Goal: Navigation & Orientation: Find specific page/section

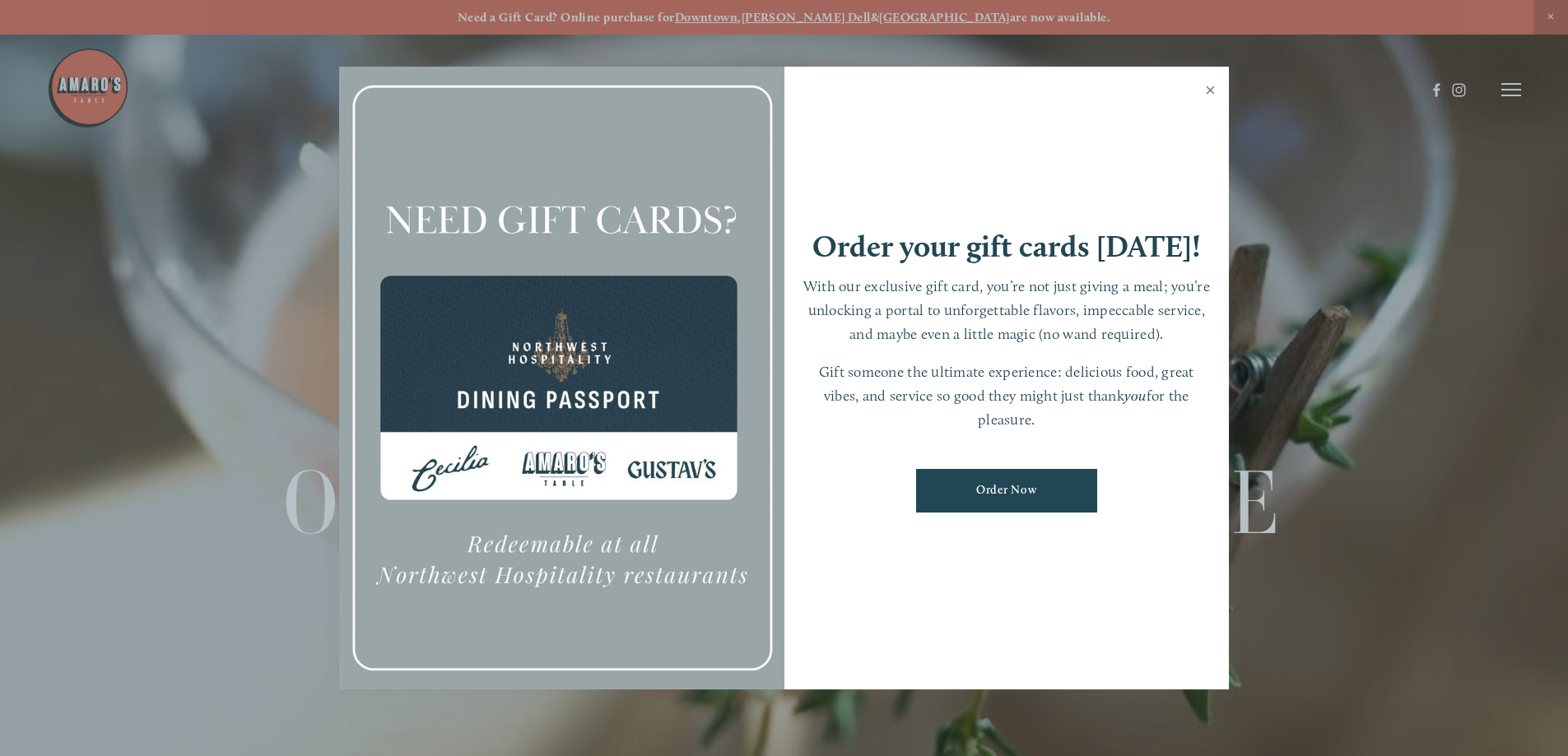
click at [1208, 89] on link "Close" at bounding box center [1210, 92] width 32 height 46
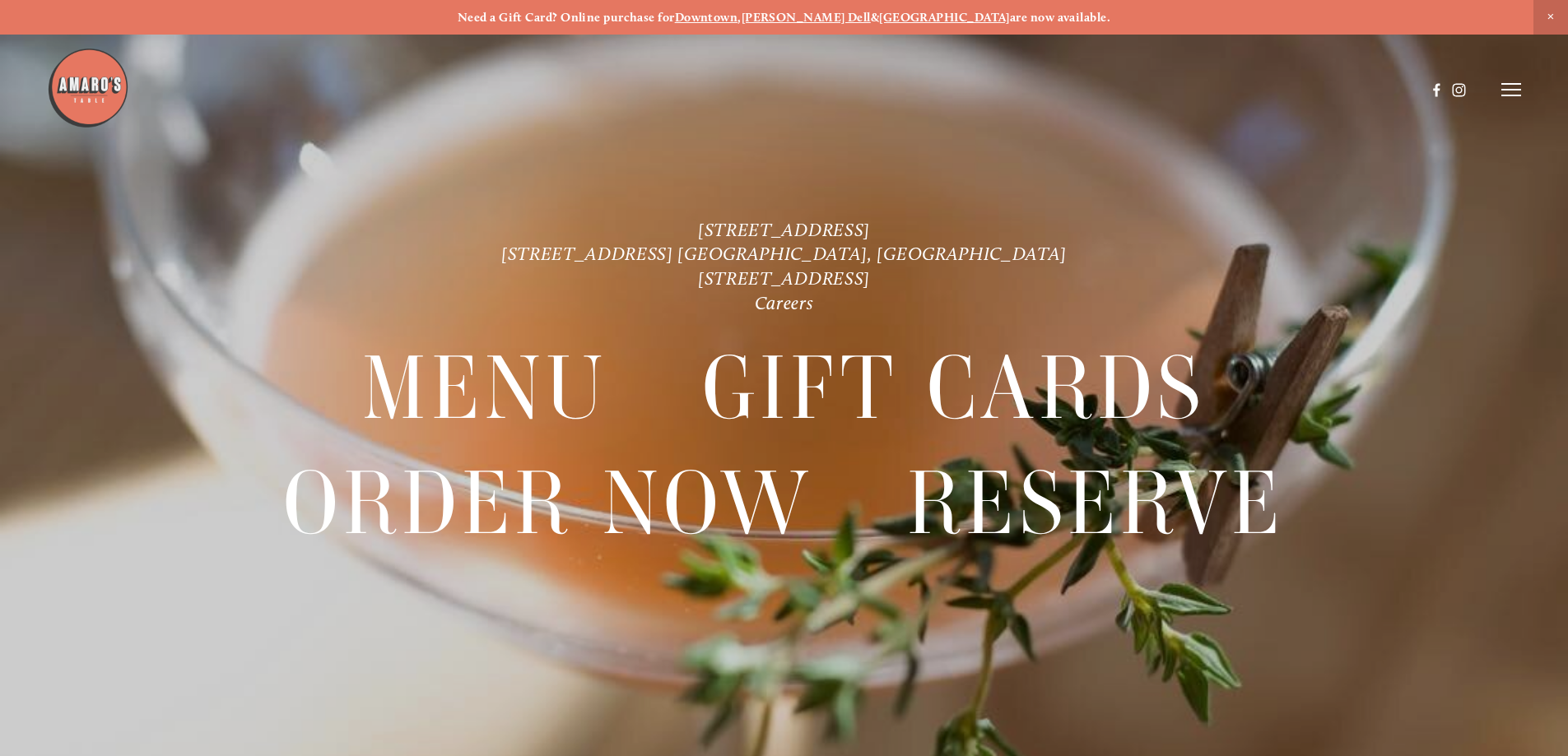
click at [1507, 95] on icon at bounding box center [1510, 90] width 19 height 15
click at [1149, 90] on span "Menu" at bounding box center [1166, 89] width 34 height 15
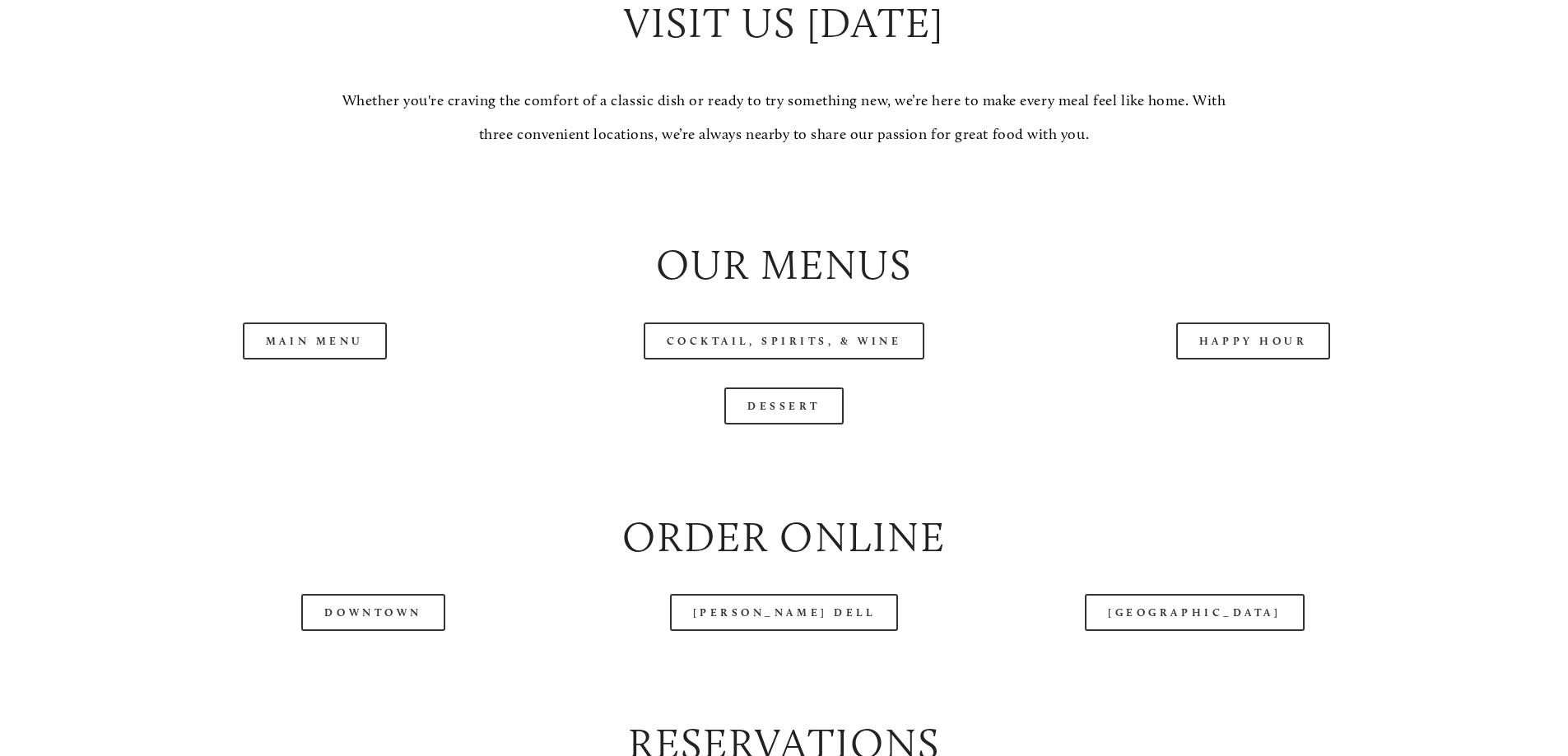
scroll to position [1728, 0]
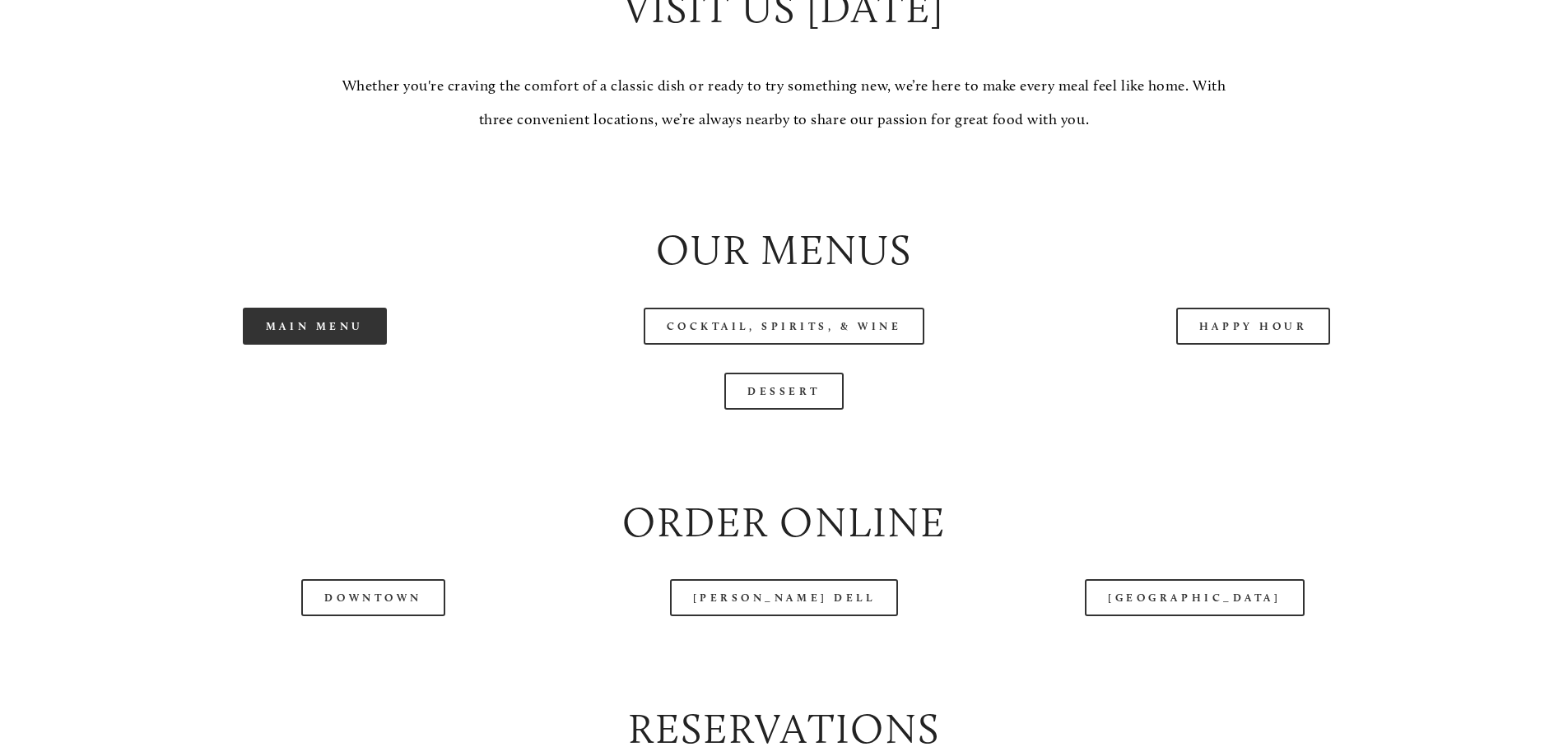
click at [331, 345] on link "Main Menu" at bounding box center [315, 326] width 144 height 37
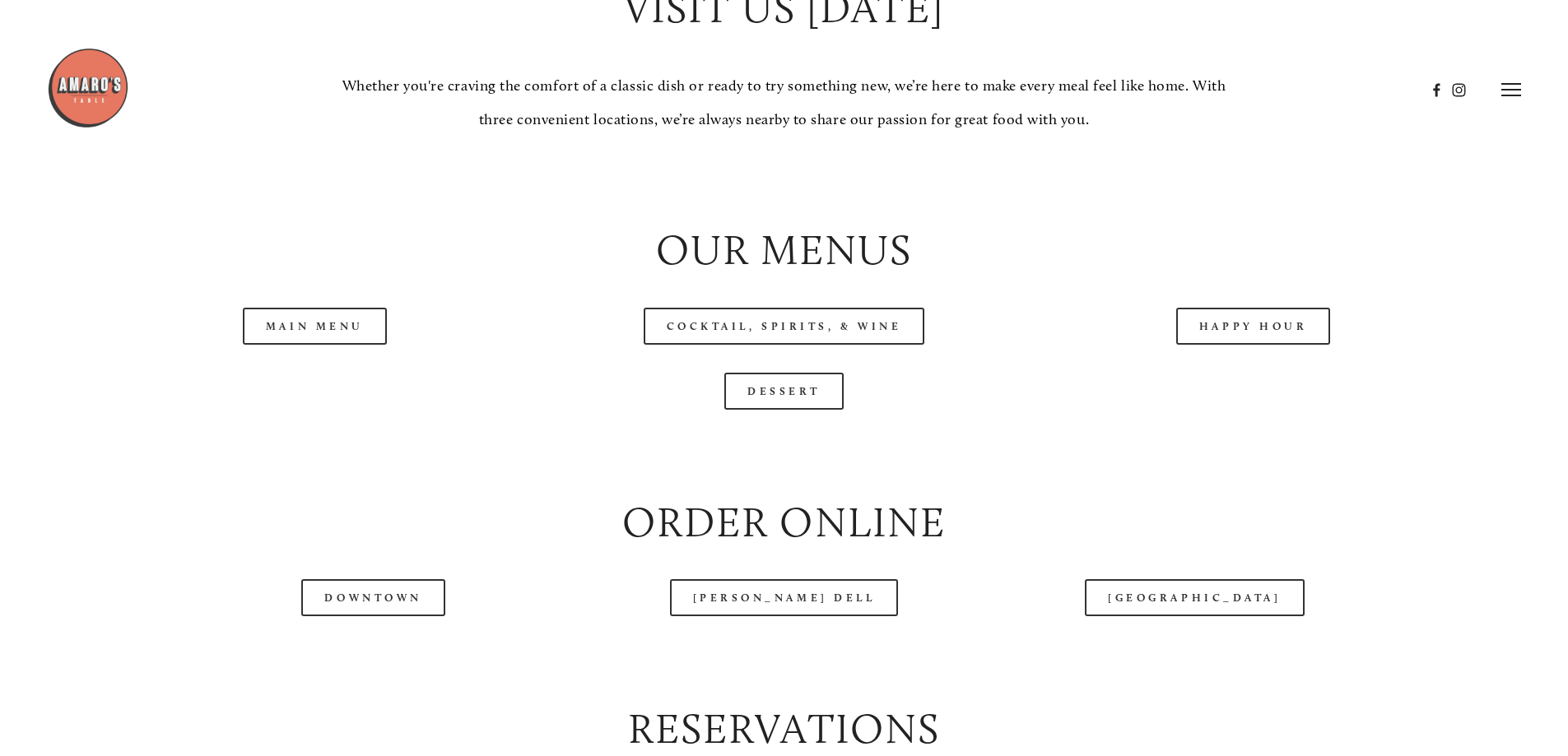
scroll to position [1399, 0]
